Goal: Information Seeking & Learning: Check status

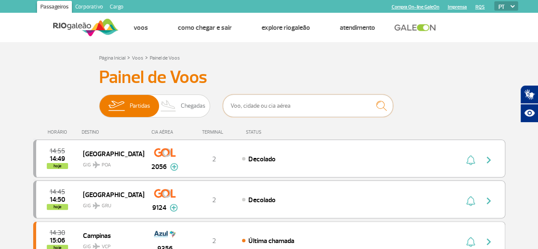
click at [253, 104] on input "text" at bounding box center [308, 105] width 170 height 23
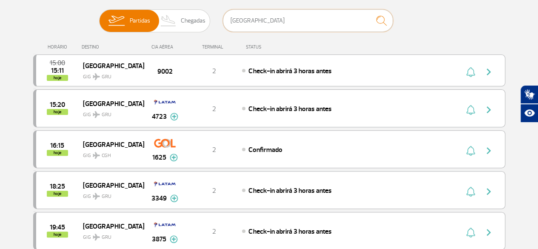
scroll to position [128, 0]
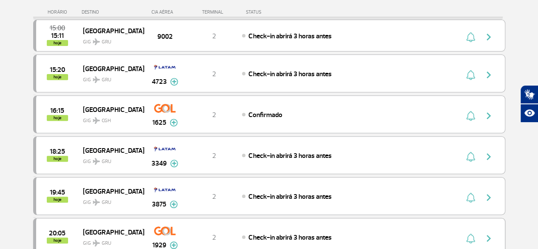
type input "[GEOGRAPHIC_DATA]"
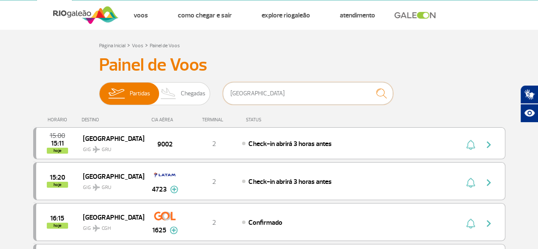
scroll to position [0, 0]
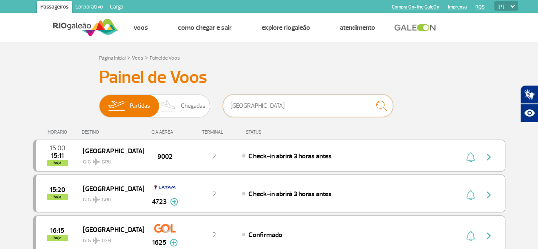
click at [288, 100] on input "[GEOGRAPHIC_DATA]" at bounding box center [308, 105] width 170 height 23
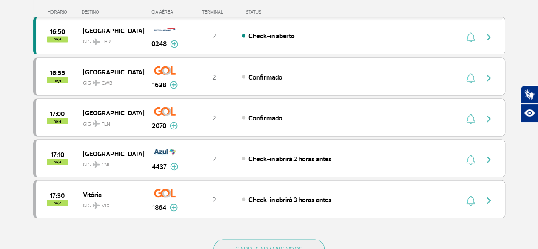
scroll to position [766, 0]
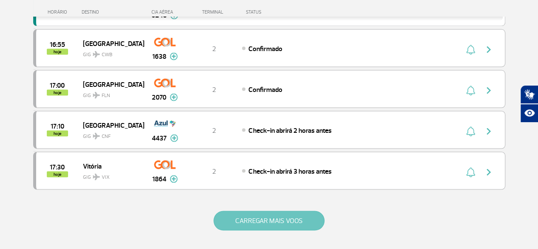
click at [249, 211] on button "CARREGAR MAIS VOOS" at bounding box center [269, 221] width 111 height 20
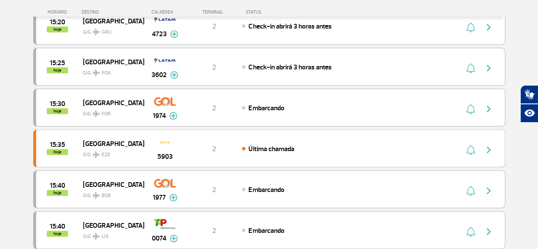
scroll to position [85, 0]
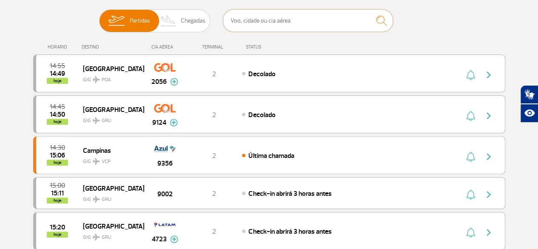
click at [294, 10] on input "text" at bounding box center [308, 20] width 170 height 23
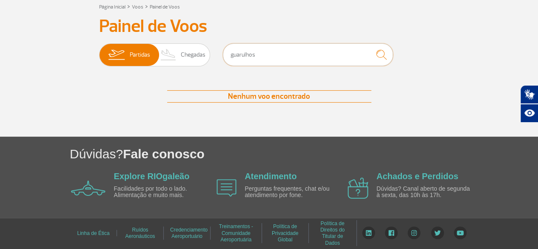
click at [284, 55] on input "guarulhos" at bounding box center [308, 54] width 170 height 23
click at [380, 55] on img "submit" at bounding box center [381, 54] width 18 height 17
click at [262, 55] on input "guarulhos" at bounding box center [308, 54] width 170 height 23
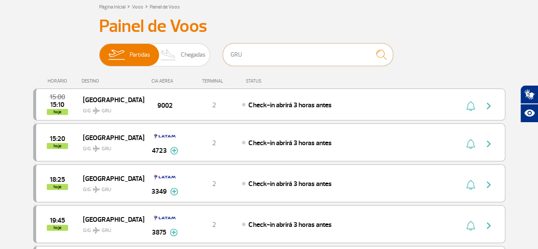
scroll to position [94, 0]
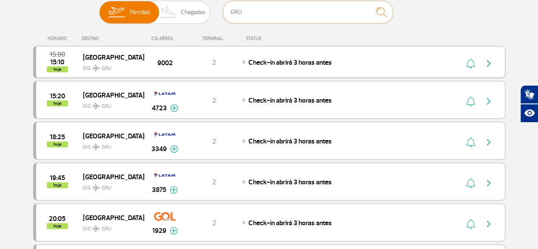
type input "GRU"
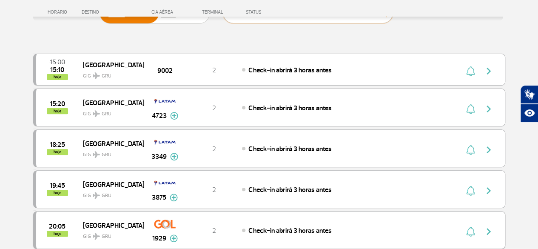
scroll to position [136, 0]
